Goal: Information Seeking & Learning: Get advice/opinions

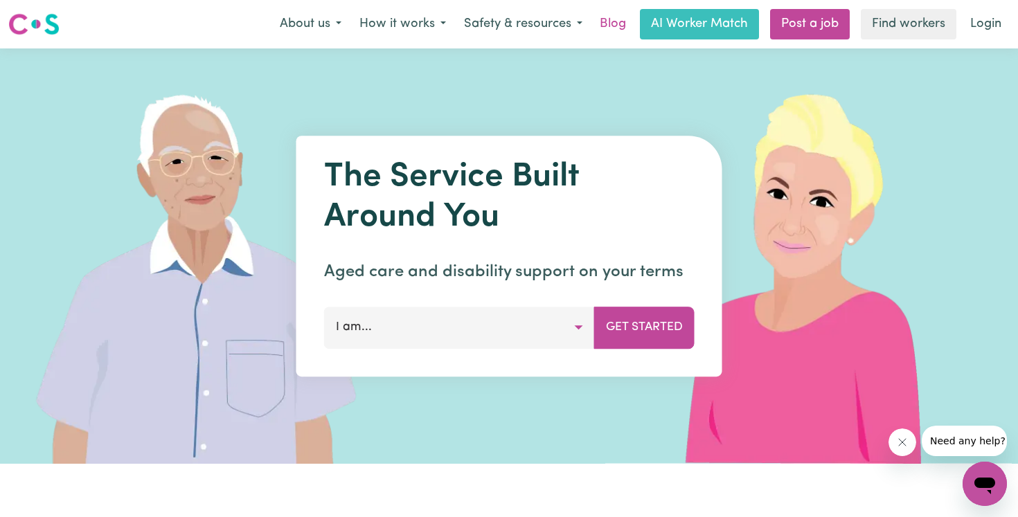
click at [609, 27] on link "Blog" at bounding box center [612, 24] width 43 height 30
click at [467, 320] on button "I am..." at bounding box center [459, 328] width 271 height 42
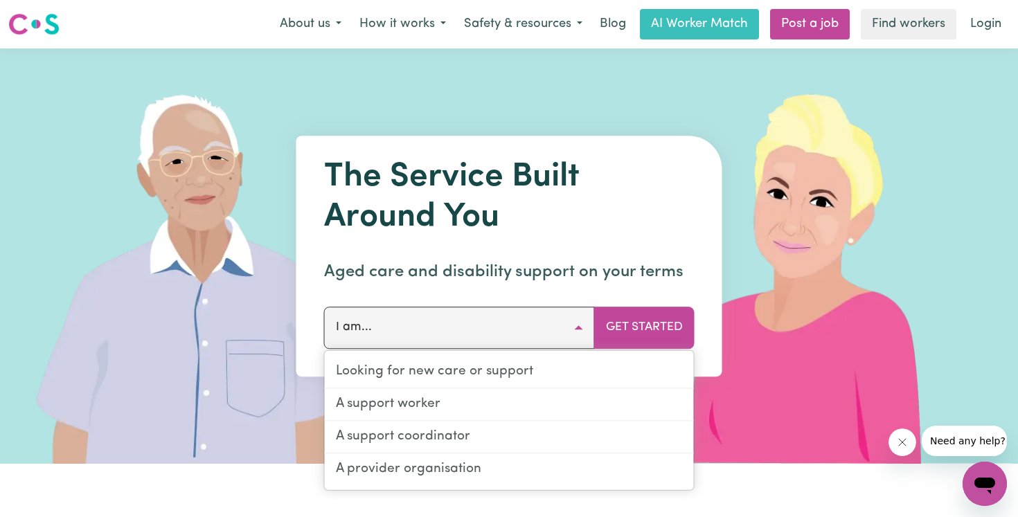
click at [720, 71] on img at bounding box center [811, 255] width 413 height 415
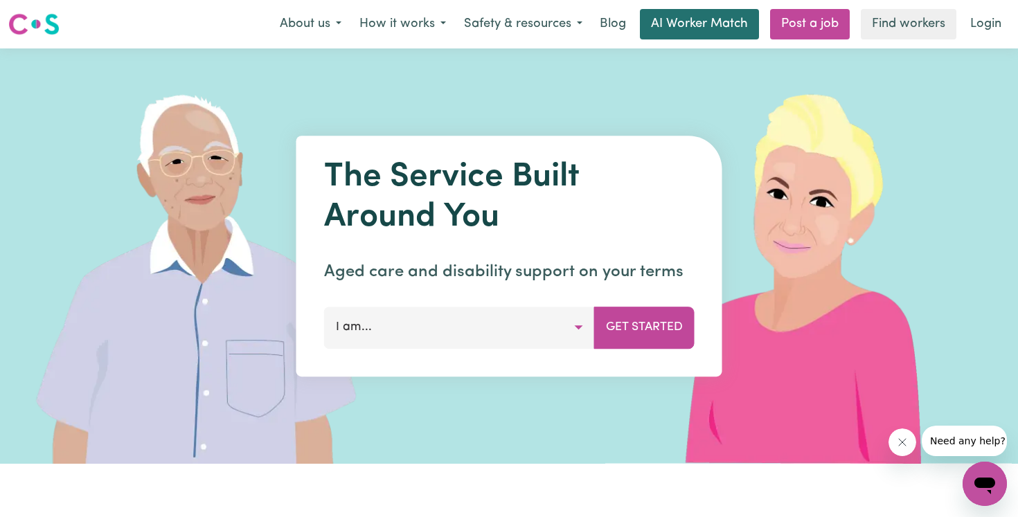
click at [720, 28] on link "AI Worker Match" at bounding box center [699, 24] width 119 height 30
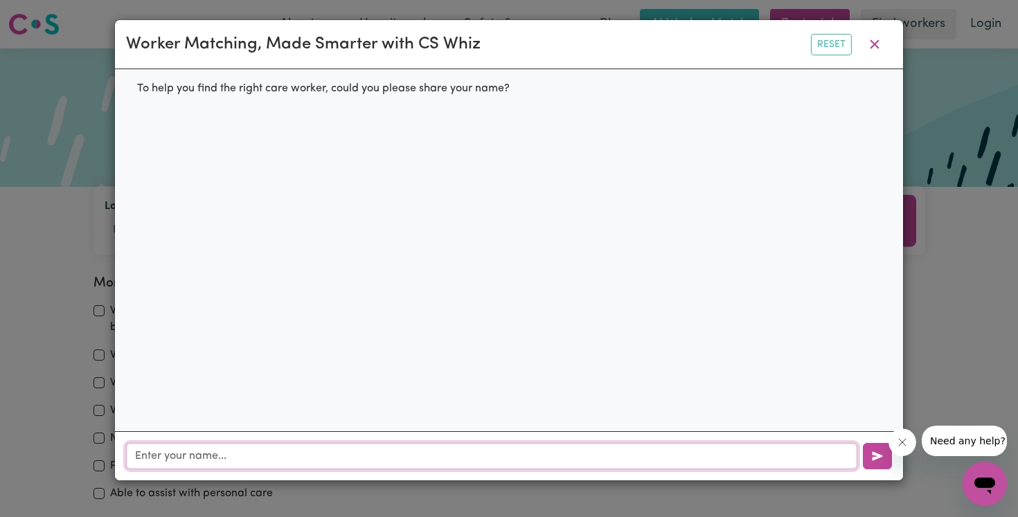
click at [390, 460] on input "text" at bounding box center [491, 456] width 731 height 26
click at [890, 47] on button "button" at bounding box center [874, 44] width 35 height 26
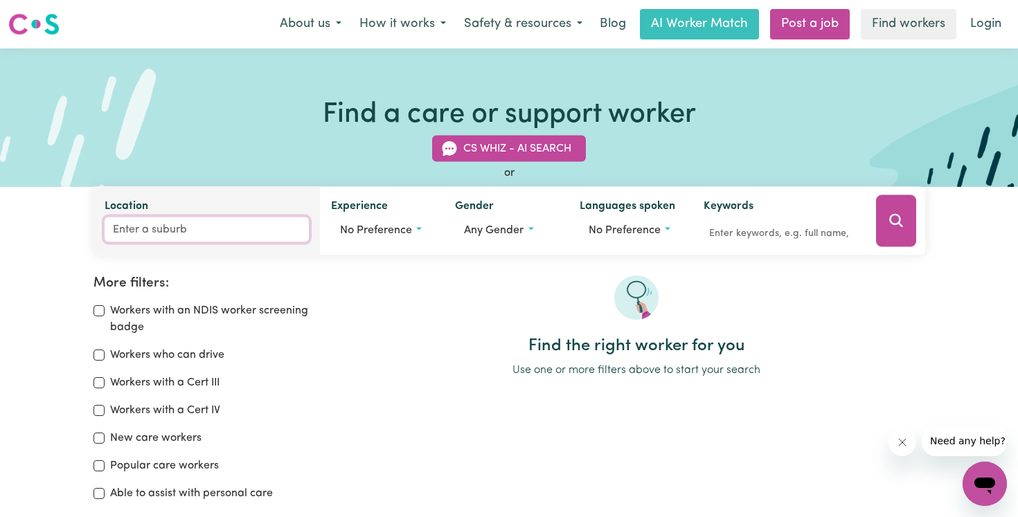
click at [211, 237] on input "Location" at bounding box center [207, 229] width 204 height 25
type input "Wahroo"
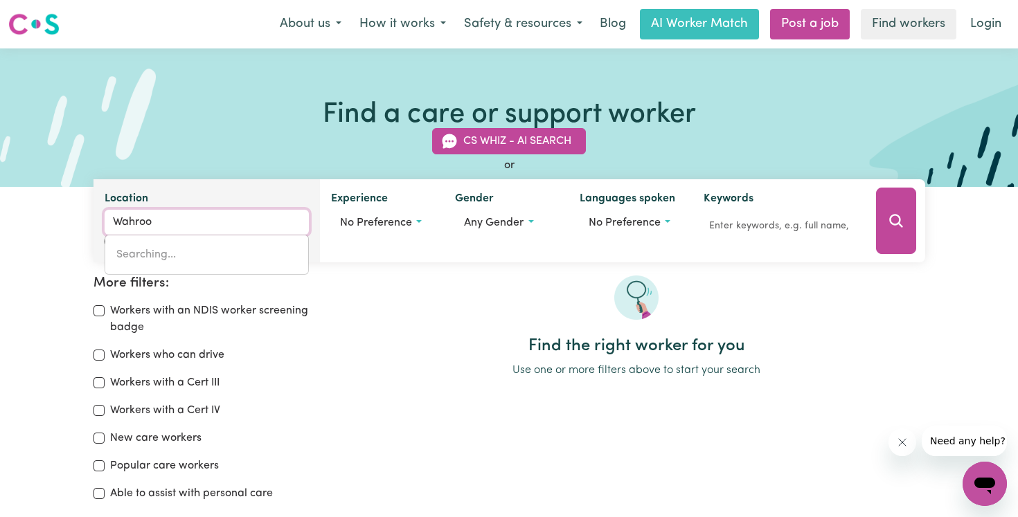
type input "WahrooNGA, [GEOGRAPHIC_DATA], 2076"
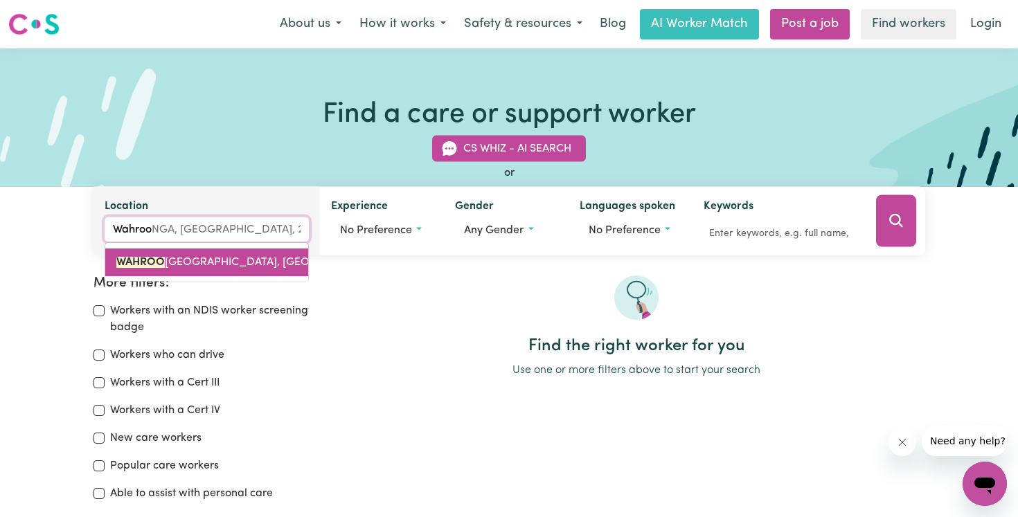
click at [198, 262] on span "WAHROO [GEOGRAPHIC_DATA], [GEOGRAPHIC_DATA], 2076" at bounding box center [270, 262] width 308 height 11
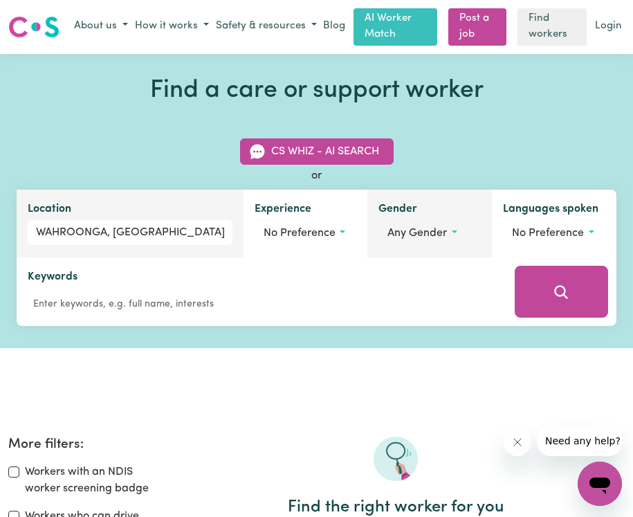
click at [429, 224] on button "Any gender" at bounding box center [430, 233] width 102 height 26
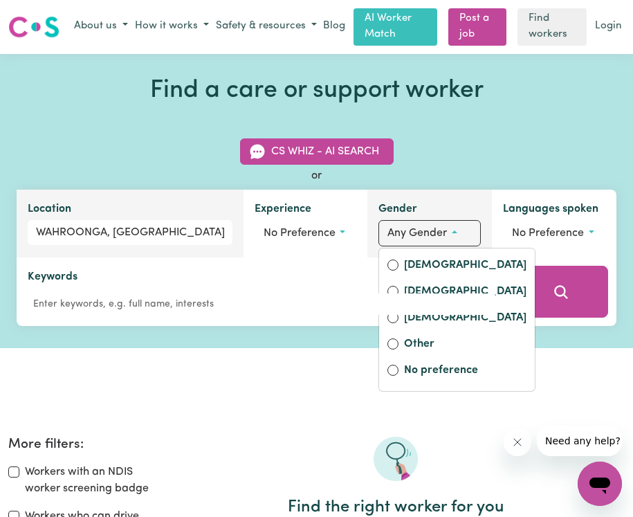
click at [422, 231] on span "Any gender" at bounding box center [418, 233] width 60 height 11
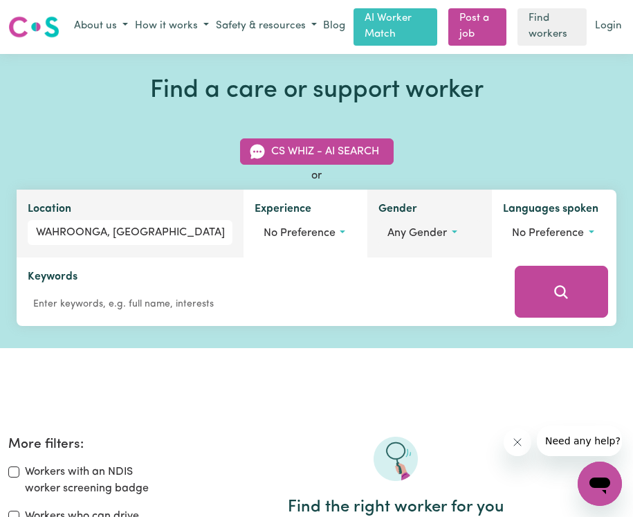
click at [423, 235] on span "Any gender" at bounding box center [418, 233] width 60 height 11
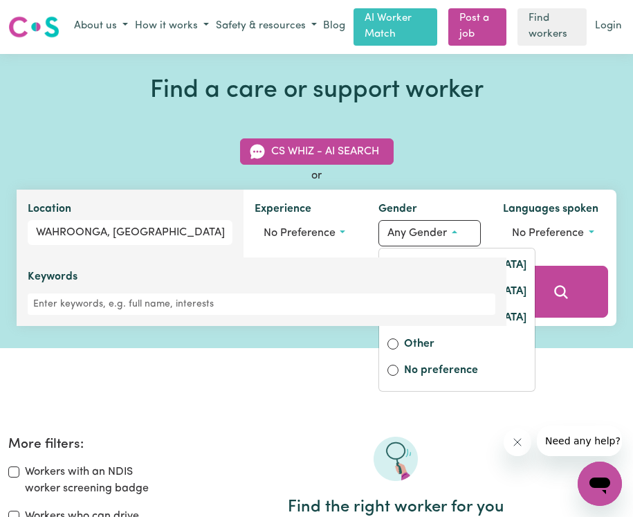
click at [416, 262] on div "Keywords" at bounding box center [262, 292] width 490 height 69
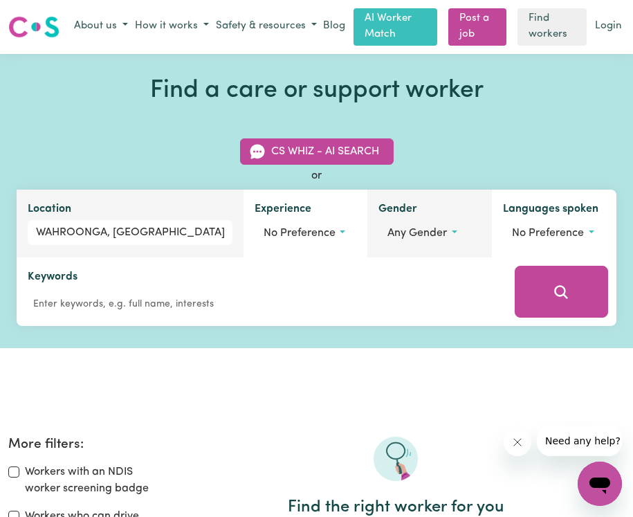
click at [425, 230] on span "Any gender" at bounding box center [418, 233] width 60 height 11
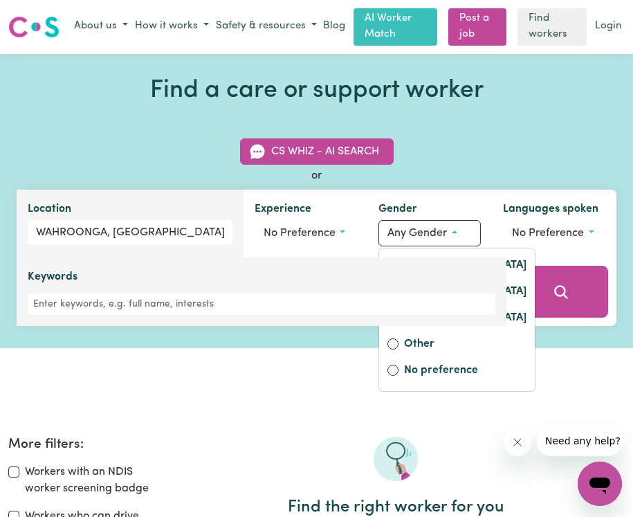
click at [395, 266] on div "Keywords" at bounding box center [262, 292] width 490 height 69
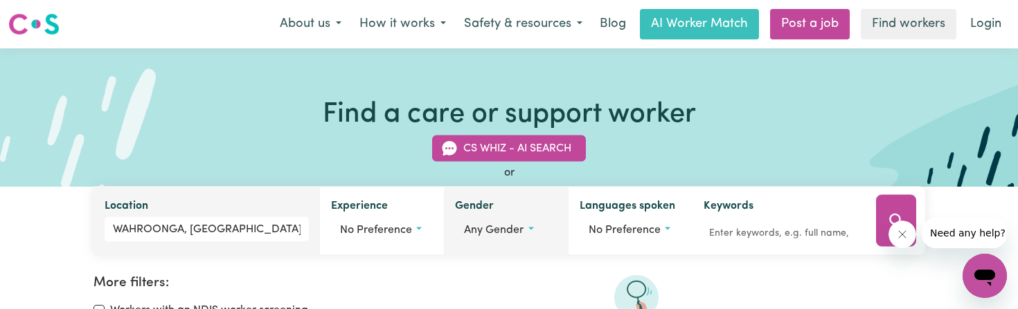
click at [505, 231] on span "Any gender" at bounding box center [494, 230] width 60 height 11
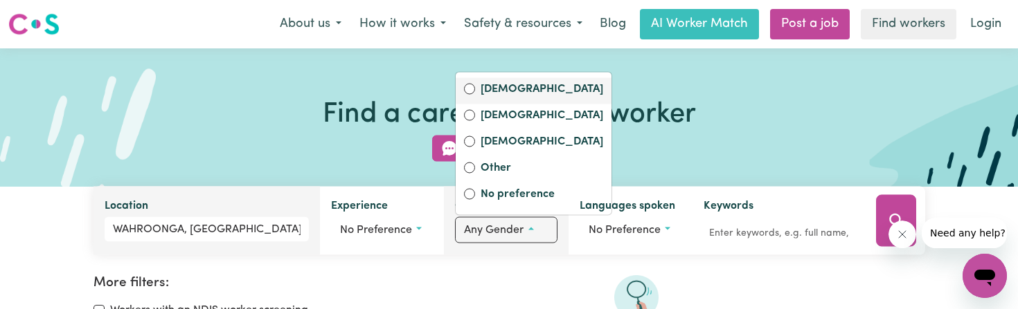
click at [503, 87] on label "[DEMOGRAPHIC_DATA]" at bounding box center [541, 90] width 123 height 19
click at [475, 87] on input "[DEMOGRAPHIC_DATA]" at bounding box center [469, 89] width 11 height 11
radio input "true"
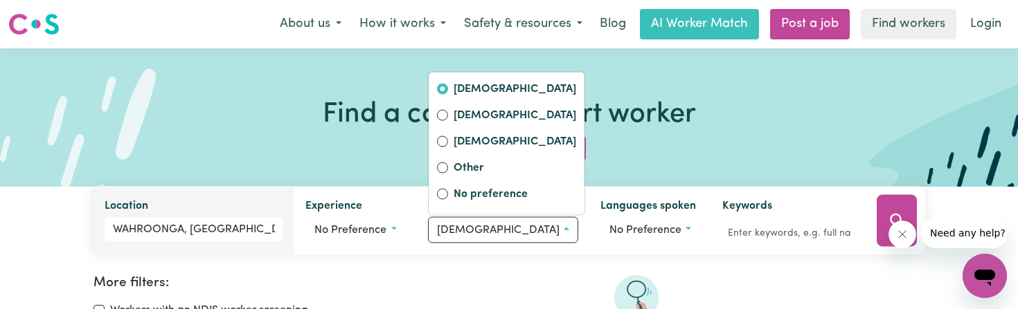
click at [531, 277] on div at bounding box center [636, 306] width 577 height 61
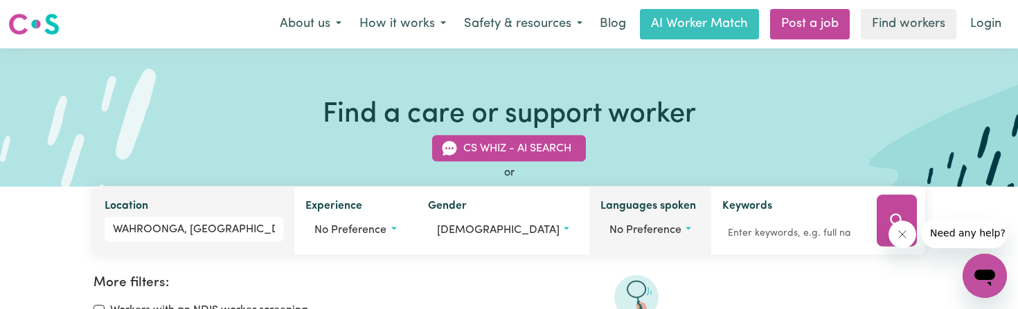
click at [619, 226] on span "No preference" at bounding box center [645, 230] width 72 height 11
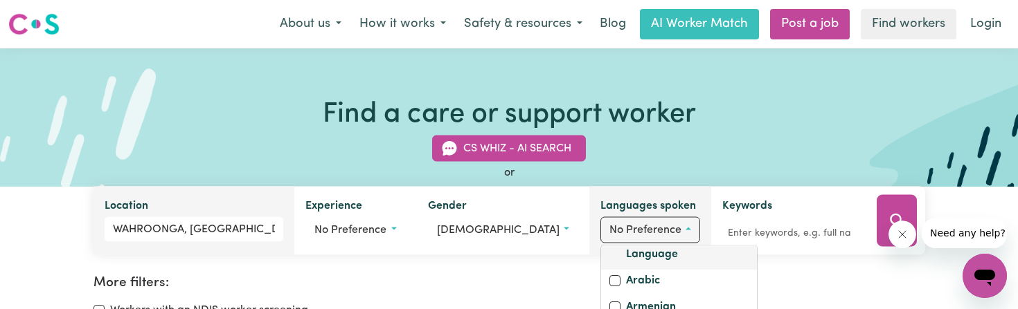
scroll to position [99, 0]
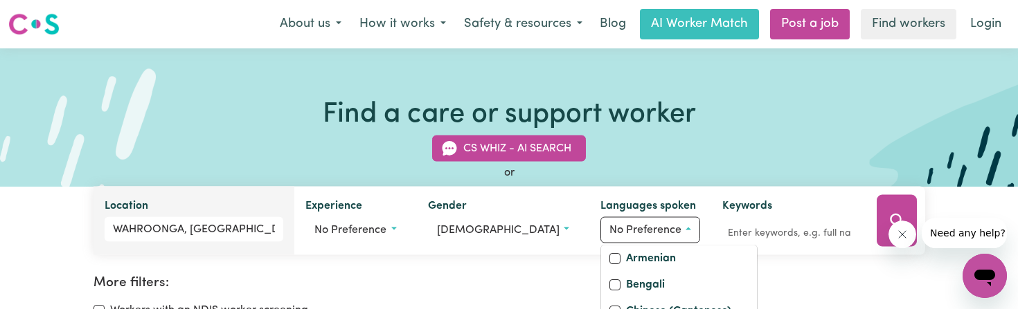
click at [660, 177] on div "or" at bounding box center [508, 173] width 831 height 17
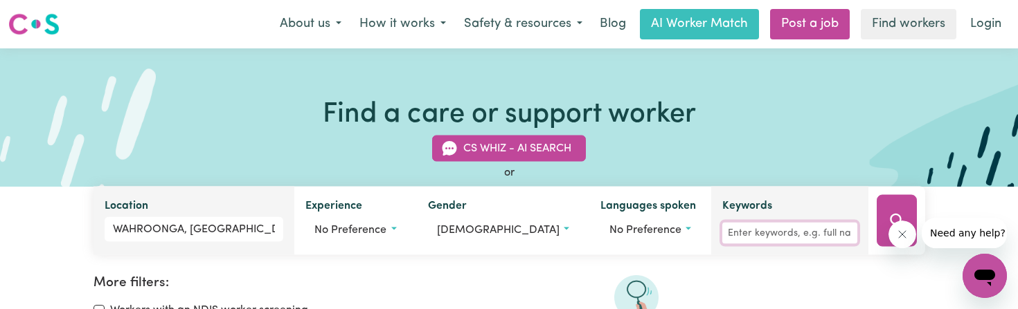
click at [726, 234] on input "Keywords" at bounding box center [789, 233] width 134 height 21
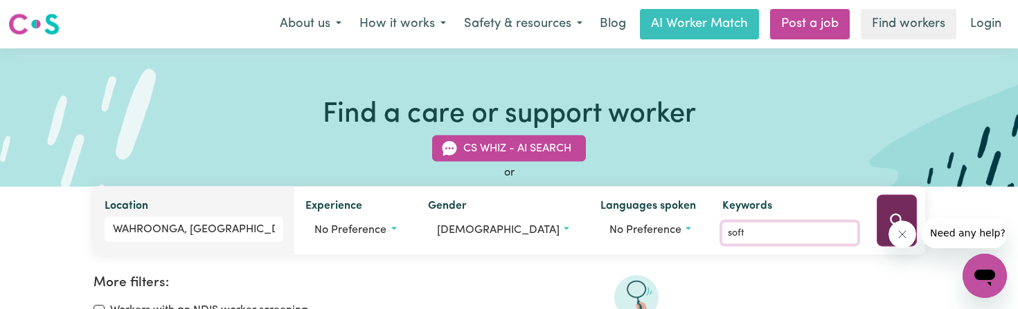
type input "soft"
click at [881, 212] on button "Search" at bounding box center [896, 221] width 40 height 52
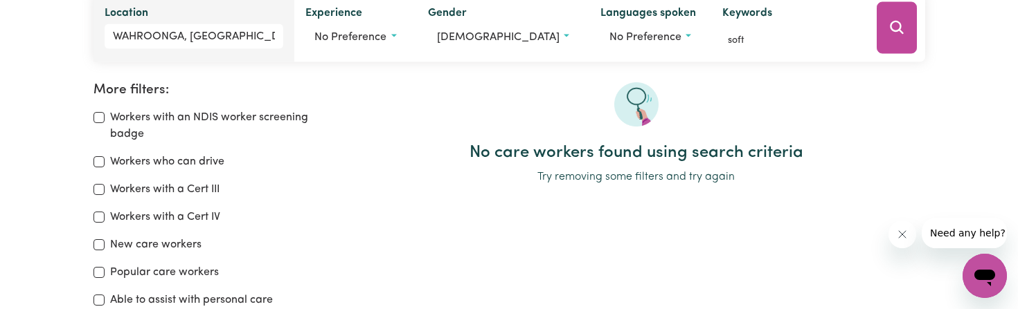
scroll to position [121, 0]
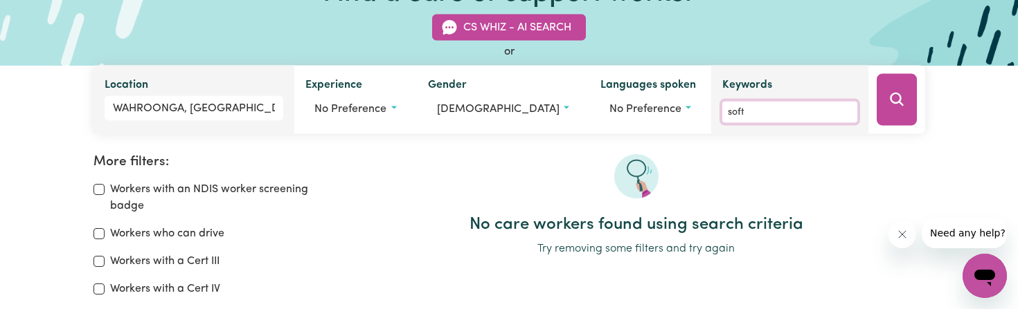
click at [723, 111] on input "soft" at bounding box center [789, 112] width 134 height 21
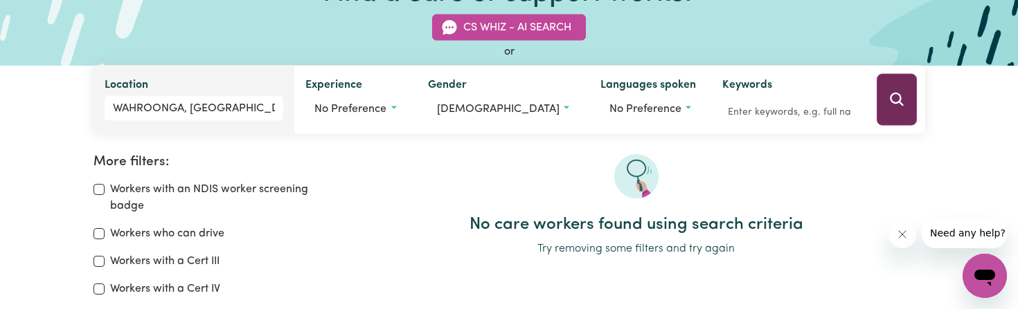
click at [898, 99] on icon "Search" at bounding box center [896, 99] width 17 height 17
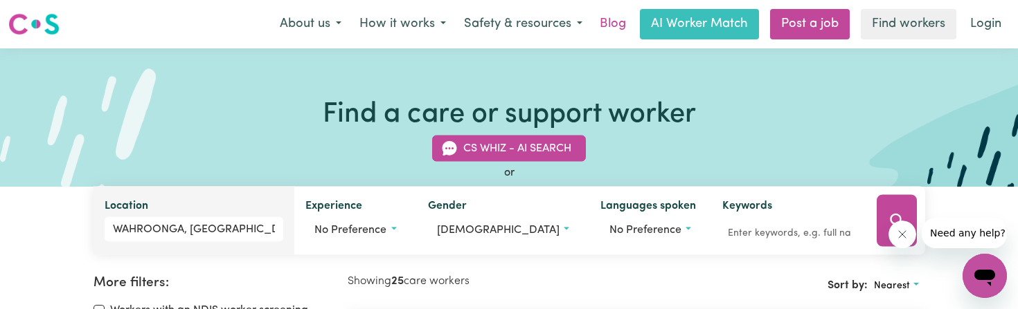
click at [599, 23] on link "Blog" at bounding box center [612, 24] width 43 height 30
